Goal: Task Accomplishment & Management: Complete application form

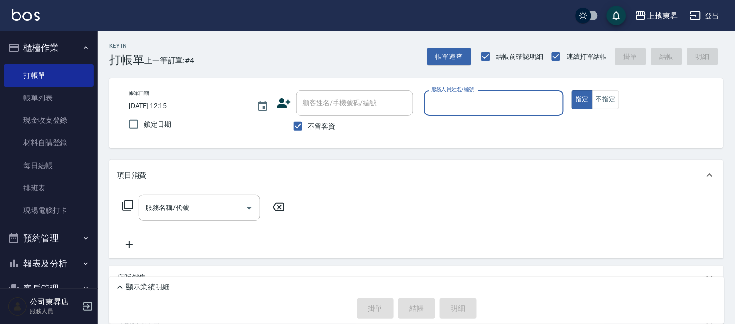
click at [572, 90] on button "指定" at bounding box center [582, 99] width 21 height 19
type button "true"
type input "++"
click at [572, 90] on button "指定" at bounding box center [582, 99] width 21 height 19
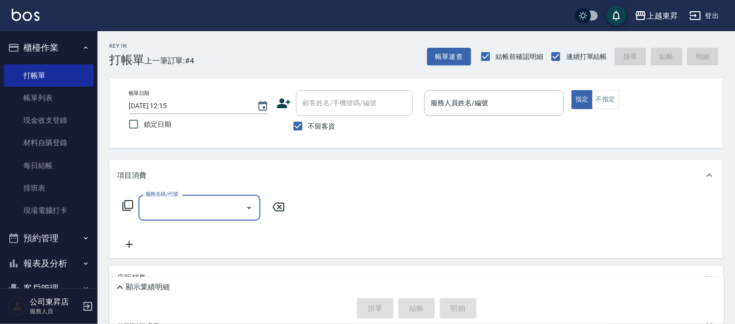
type input "5"
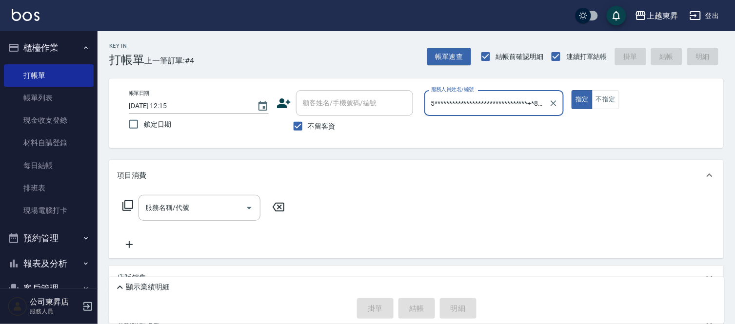
type input "**********"
click at [572, 90] on button "指定" at bounding box center [582, 99] width 21 height 19
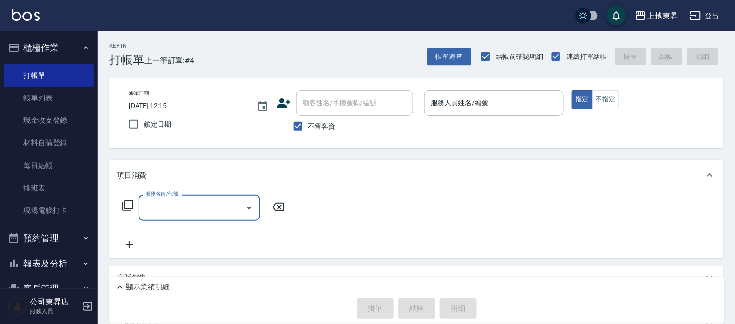
type input "3"
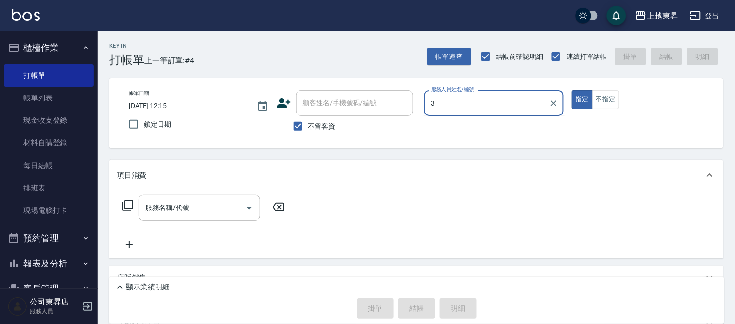
type input "3"
click at [572, 90] on button "指定" at bounding box center [582, 99] width 21 height 19
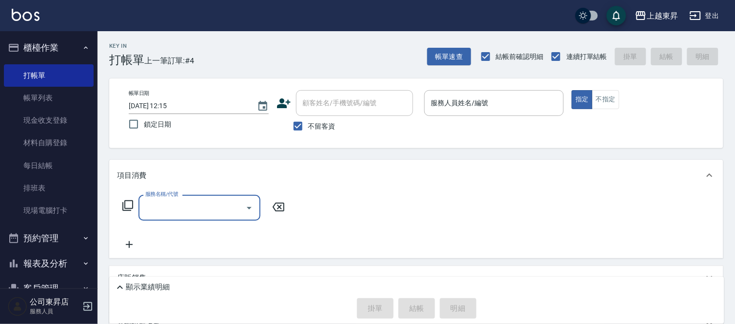
type input "2"
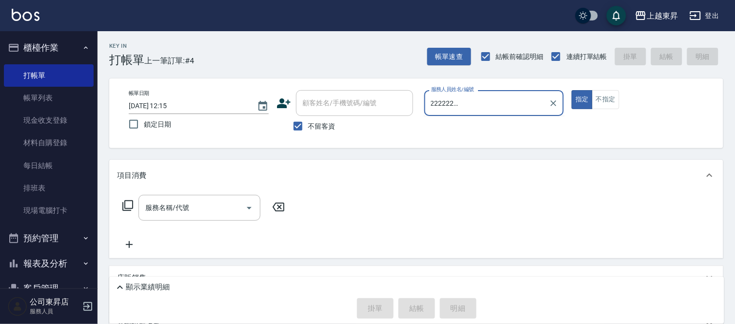
scroll to position [0, 86]
type input "2222222222222222222222222222222222222222222222222221"
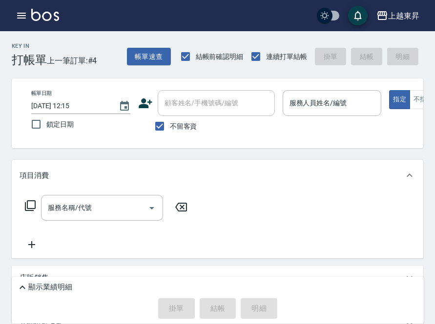
click at [360, 202] on div "服務名稱/代號 服務名稱/代號" at bounding box center [217, 224] width 411 height 67
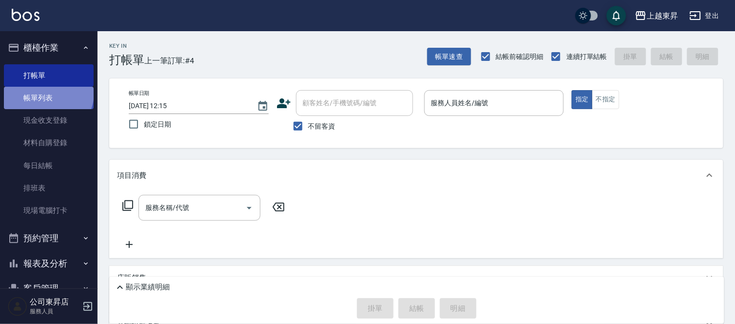
click at [47, 93] on link "帳單列表" at bounding box center [49, 98] width 90 height 22
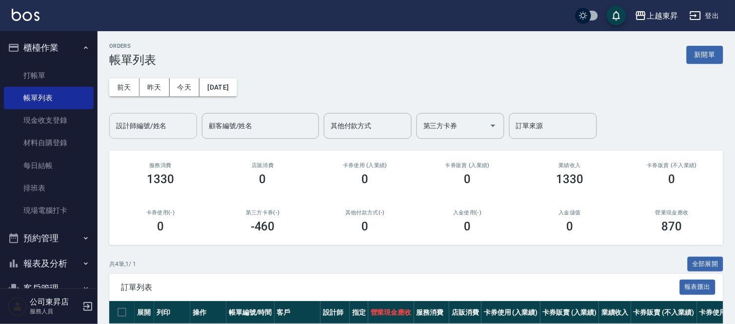
click at [132, 123] on input "設計師編號/姓名" at bounding box center [153, 126] width 79 height 17
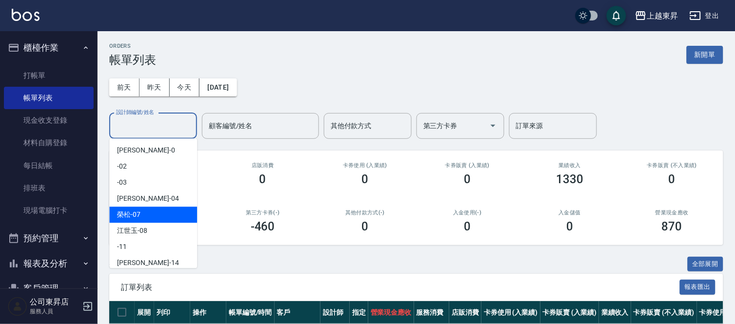
click at [127, 213] on span "[PERSON_NAME] -07" at bounding box center [128, 215] width 23 height 10
type input "[PERSON_NAME]-07"
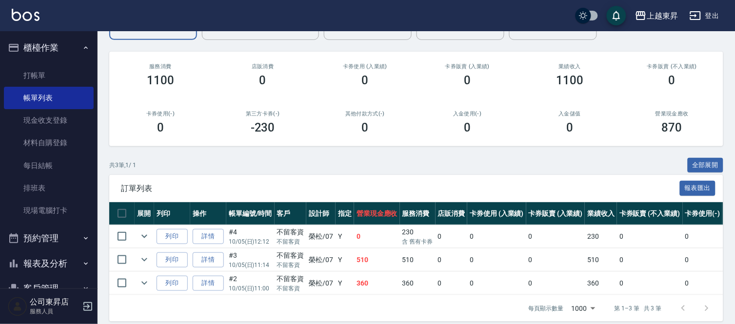
scroll to position [108, 0]
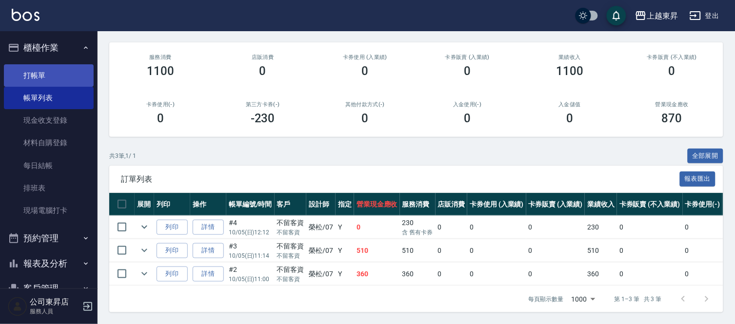
click at [38, 74] on link "打帳單" at bounding box center [49, 75] width 90 height 22
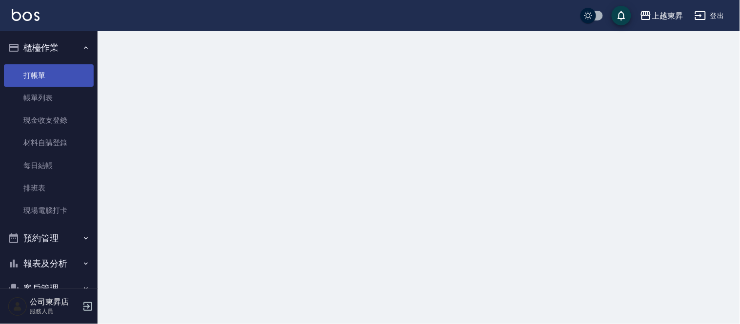
click at [38, 74] on link "打帳單" at bounding box center [49, 75] width 90 height 22
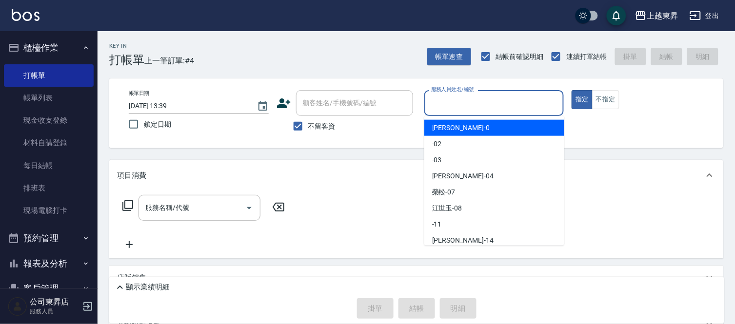
click at [462, 100] on input "服務人員姓名/編號" at bounding box center [494, 103] width 131 height 17
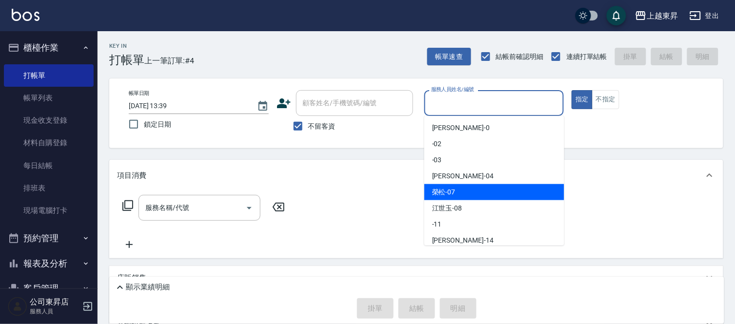
click at [449, 193] on span "[PERSON_NAME] -07" at bounding box center [443, 192] width 23 height 10
type input "[PERSON_NAME]-07"
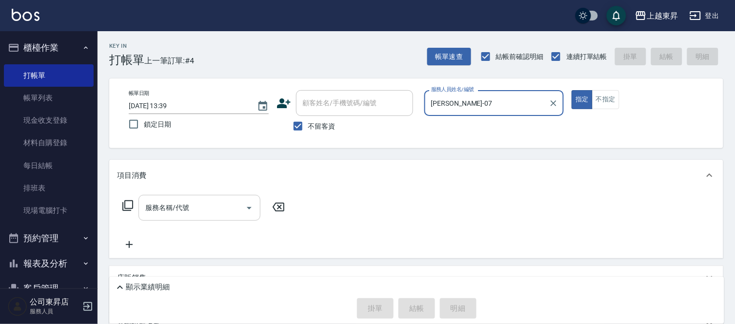
click at [169, 205] on input "服務名稱/代號" at bounding box center [192, 208] width 99 height 17
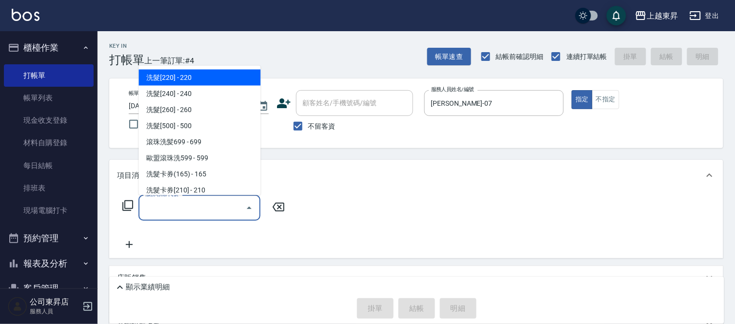
scroll to position [162, 0]
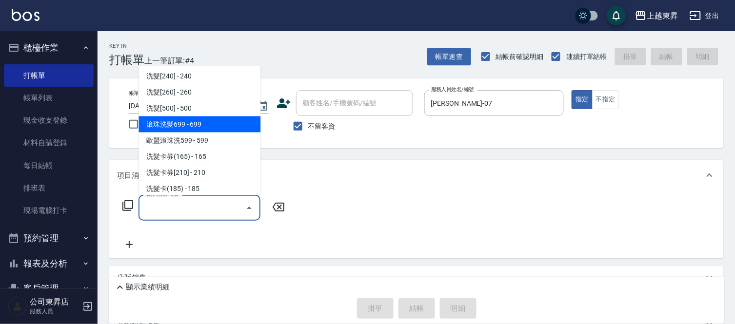
drag, startPoint x: 199, startPoint y: 122, endPoint x: 201, endPoint y: 150, distance: 27.4
click at [198, 132] on ul "洗髮[100] - 100 洗髮[280] - 280 洗髮[140] - 140 洗髮[150] - 150 洗髮[160] - 160 洗髮[170] -…" at bounding box center [200, 131] width 122 height 130
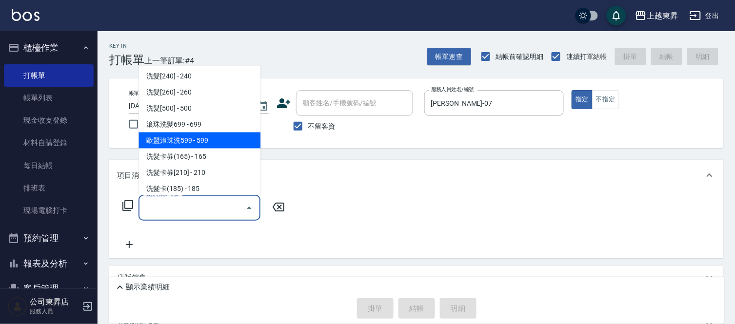
click at [214, 137] on span "歐盟滾珠洗599 - 599" at bounding box center [200, 141] width 122 height 16
type input "歐盟滾珠洗599(215)"
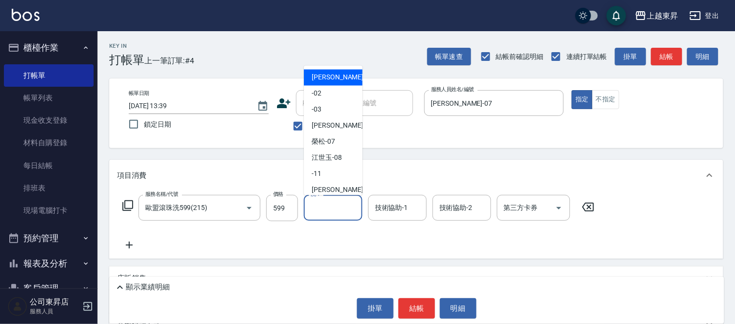
click at [325, 205] on input "洗-1" at bounding box center [333, 208] width 50 height 17
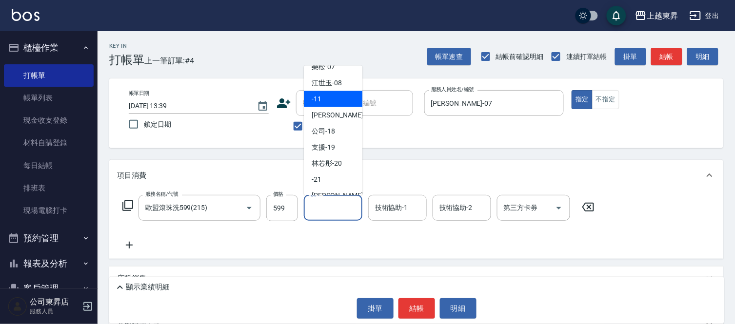
scroll to position [108, 0]
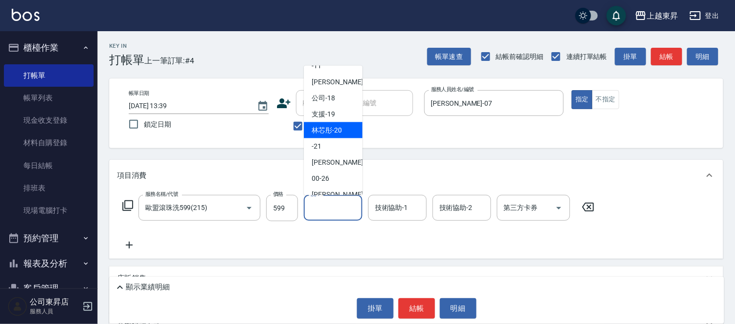
click at [328, 129] on span "林芯彤 -20" at bounding box center [327, 130] width 30 height 10
type input "林芯彤-20"
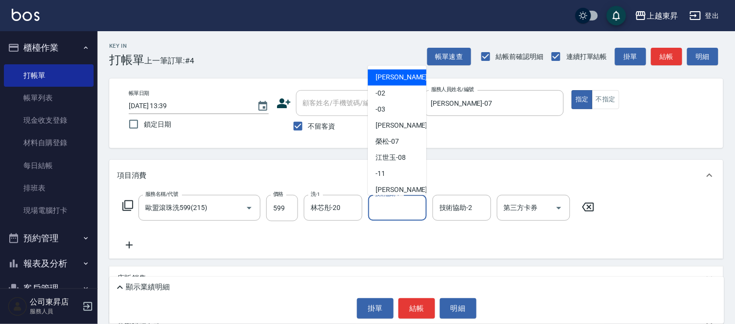
click at [392, 207] on input "技術協助-1" at bounding box center [398, 208] width 50 height 17
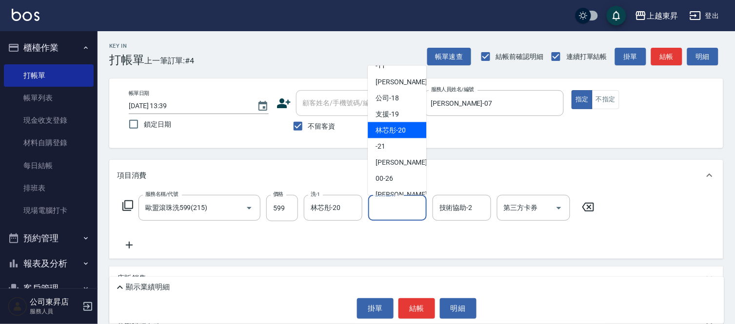
click at [393, 129] on span "林芯彤 -20" at bounding box center [391, 130] width 30 height 10
type input "林芯彤-20"
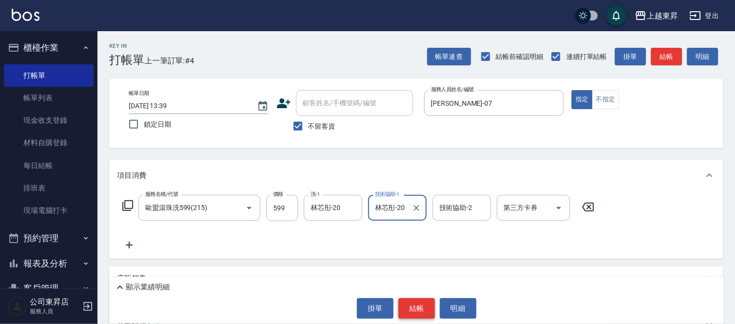
click at [419, 308] on button "結帳" at bounding box center [417, 309] width 37 height 20
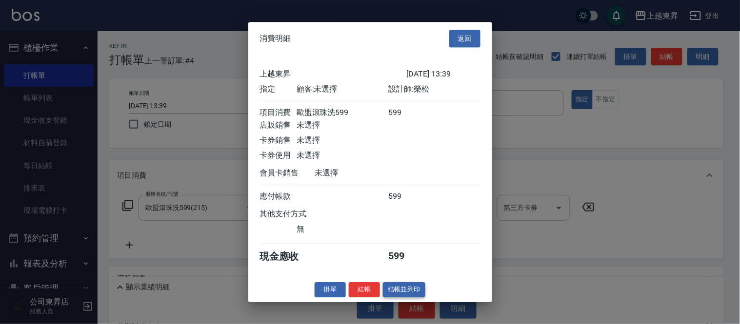
click at [402, 293] on button "結帳並列印" at bounding box center [404, 289] width 42 height 15
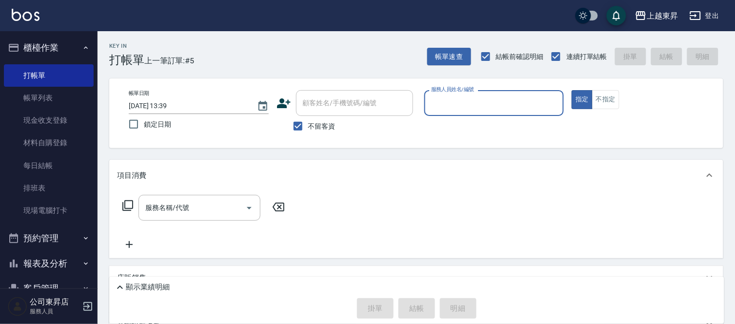
click at [453, 100] on input "服務人員姓名/編號" at bounding box center [494, 103] width 131 height 17
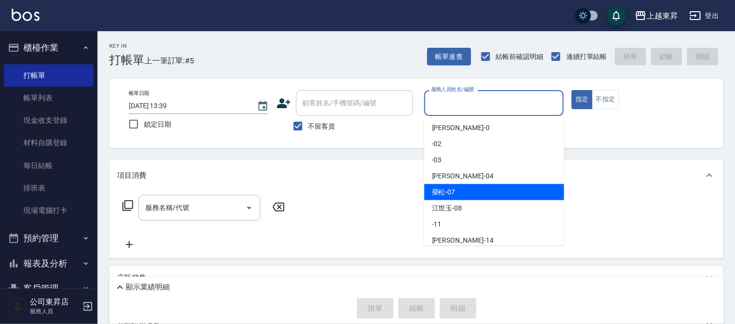
click at [433, 193] on span "[PERSON_NAME] -07" at bounding box center [443, 192] width 23 height 10
type input "[PERSON_NAME]-07"
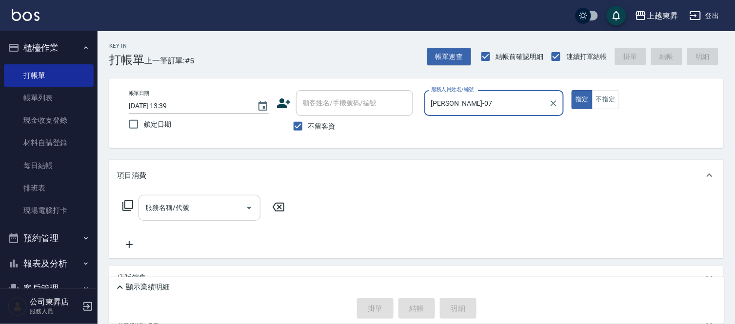
click at [185, 203] on input "服務名稱/代號" at bounding box center [192, 208] width 99 height 17
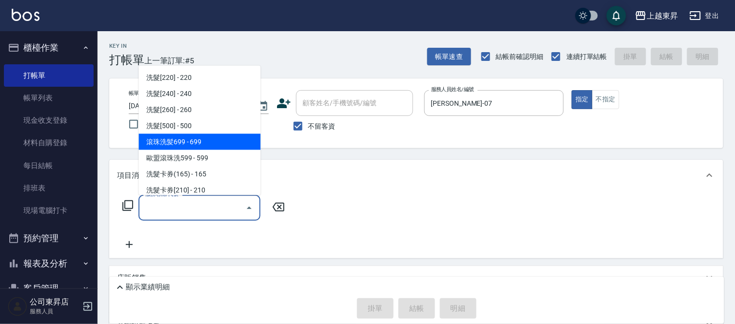
scroll to position [162, 0]
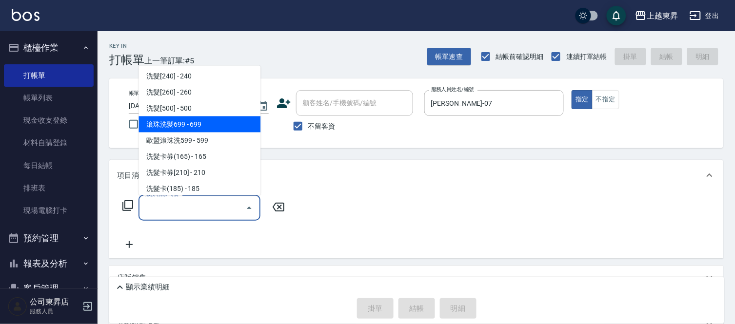
click at [202, 122] on span "滾珠洗髪699 - 699" at bounding box center [200, 125] width 122 height 16
type input "滾珠洗髪699(214)"
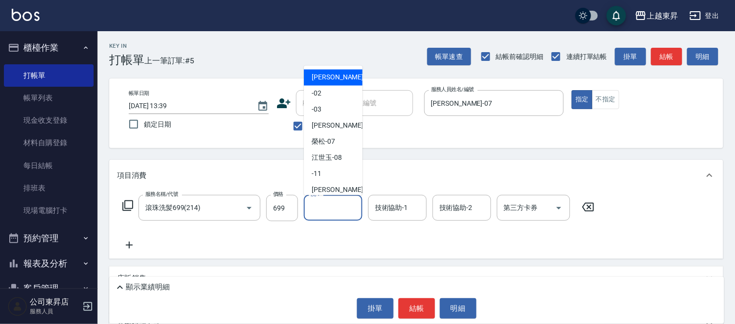
click at [329, 211] on input "洗-1" at bounding box center [333, 208] width 50 height 17
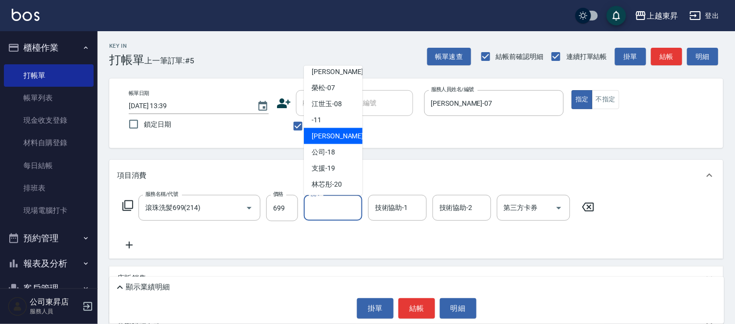
scroll to position [108, 0]
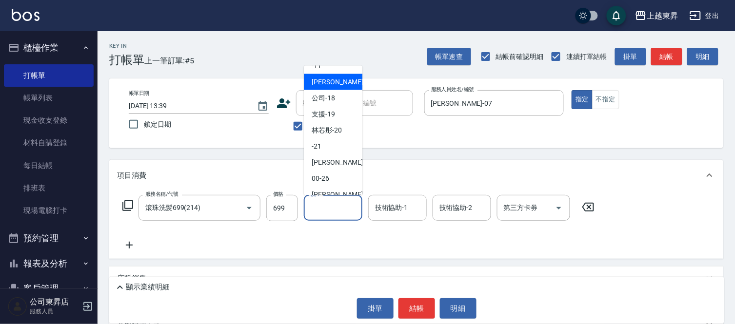
click at [338, 129] on span "林芯彤 -20" at bounding box center [327, 130] width 30 height 10
type input "林芯彤-20"
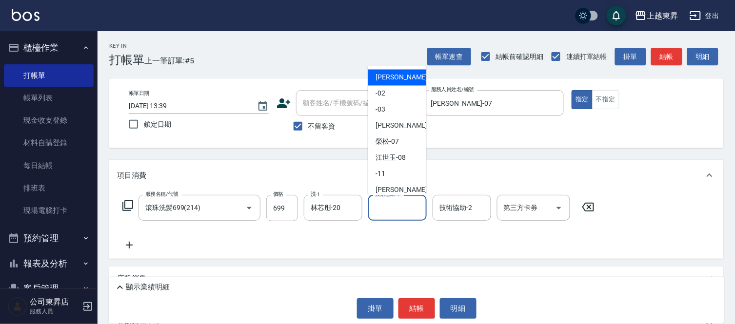
click at [394, 203] on input "技術協助-1" at bounding box center [398, 208] width 50 height 17
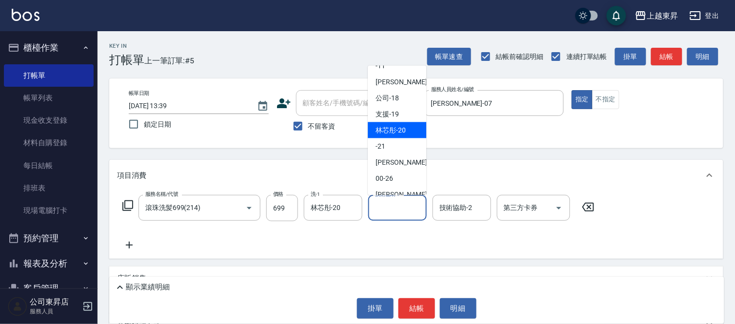
click at [396, 128] on span "林芯彤 -20" at bounding box center [391, 130] width 30 height 10
type input "林芯彤-20"
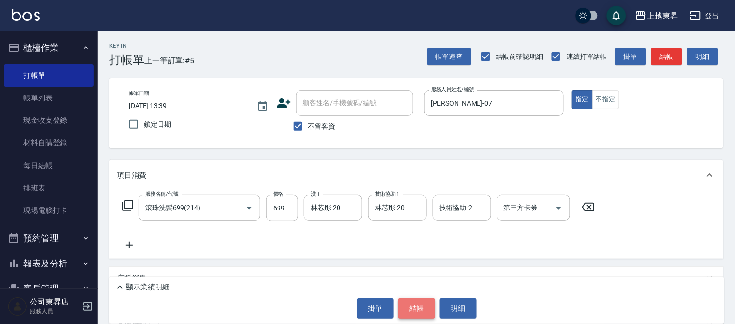
click at [418, 305] on button "結帳" at bounding box center [417, 309] width 37 height 20
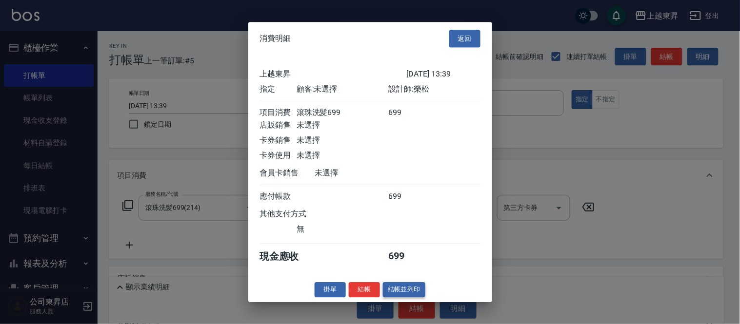
click at [406, 296] on button "結帳並列印" at bounding box center [404, 289] width 42 height 15
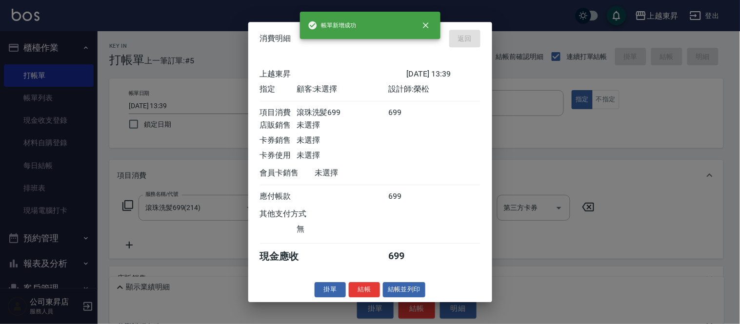
type input "[DATE] 13:40"
